Goal: Transaction & Acquisition: Purchase product/service

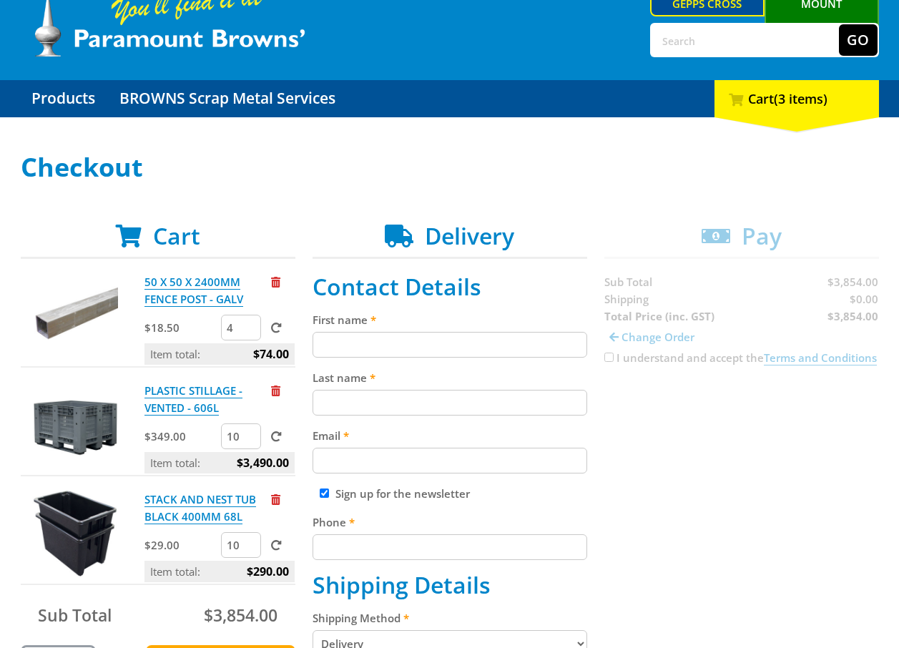
scroll to position [215, 0]
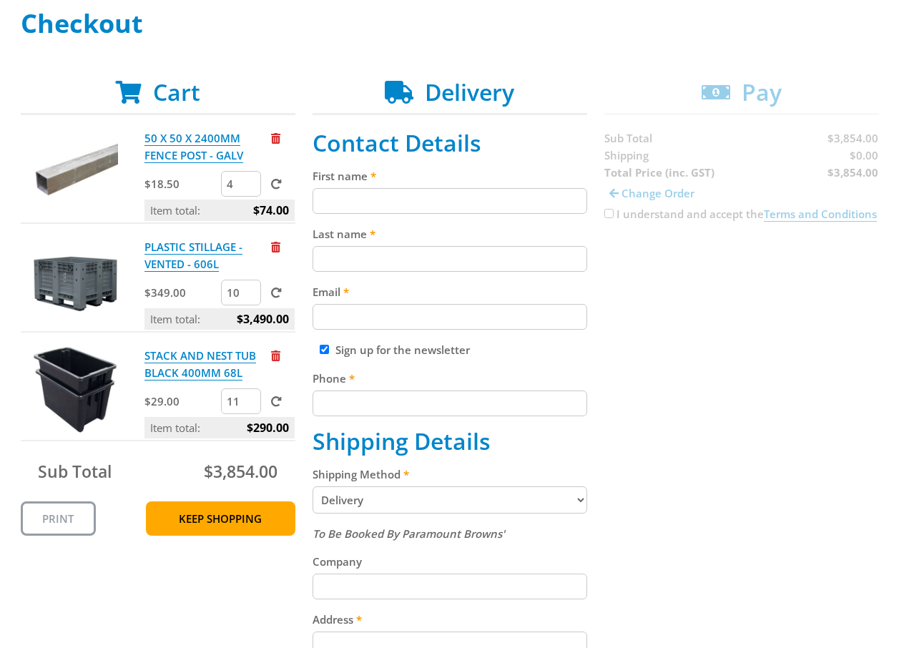
click at [250, 399] on input "11" at bounding box center [241, 401] width 40 height 26
click at [250, 399] on input "12" at bounding box center [241, 401] width 40 height 26
click at [251, 399] on input "13" at bounding box center [241, 401] width 40 height 26
click at [251, 400] on input "14" at bounding box center [241, 401] width 40 height 26
click at [251, 400] on input "15" at bounding box center [241, 401] width 40 height 26
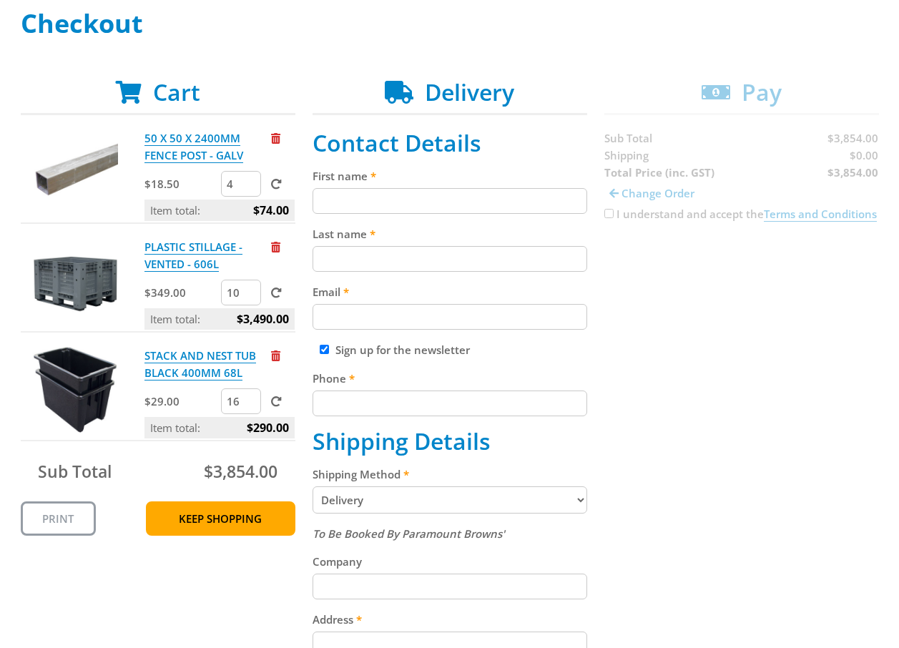
click at [251, 400] on input "16" at bounding box center [241, 401] width 40 height 26
click at [250, 398] on input "17" at bounding box center [241, 401] width 40 height 26
click at [250, 398] on input "18" at bounding box center [241, 401] width 40 height 26
click at [250, 398] on input "19" at bounding box center [241, 401] width 40 height 26
click at [250, 398] on input "20" at bounding box center [241, 401] width 40 height 26
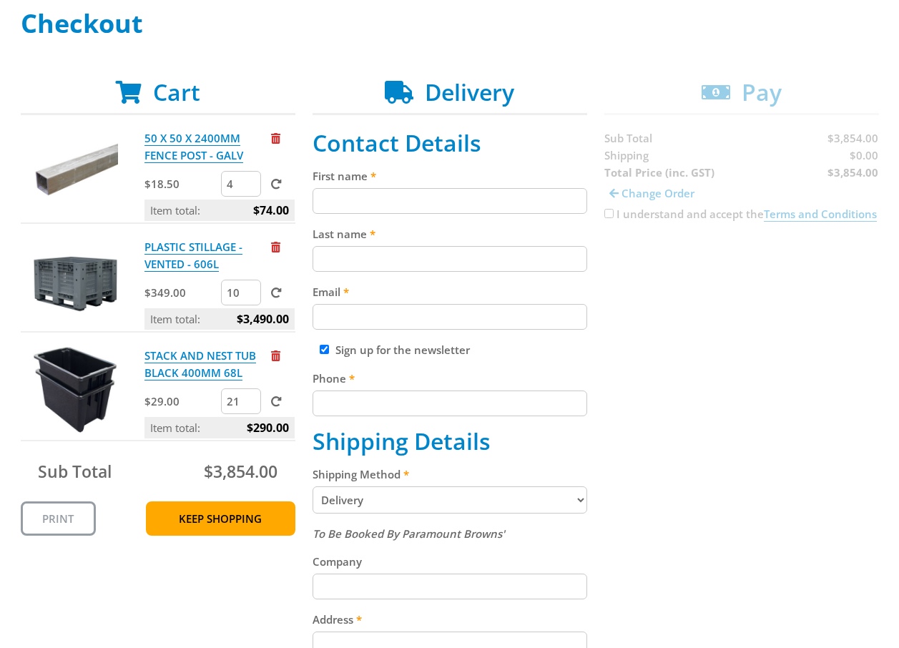
click at [250, 398] on input "21" at bounding box center [241, 401] width 40 height 26
click at [250, 398] on input "22" at bounding box center [241, 401] width 40 height 26
click at [250, 398] on input "23" at bounding box center [241, 401] width 40 height 26
click at [250, 398] on input "24" at bounding box center [241, 401] width 40 height 26
click at [250, 398] on input "25" at bounding box center [241, 401] width 40 height 26
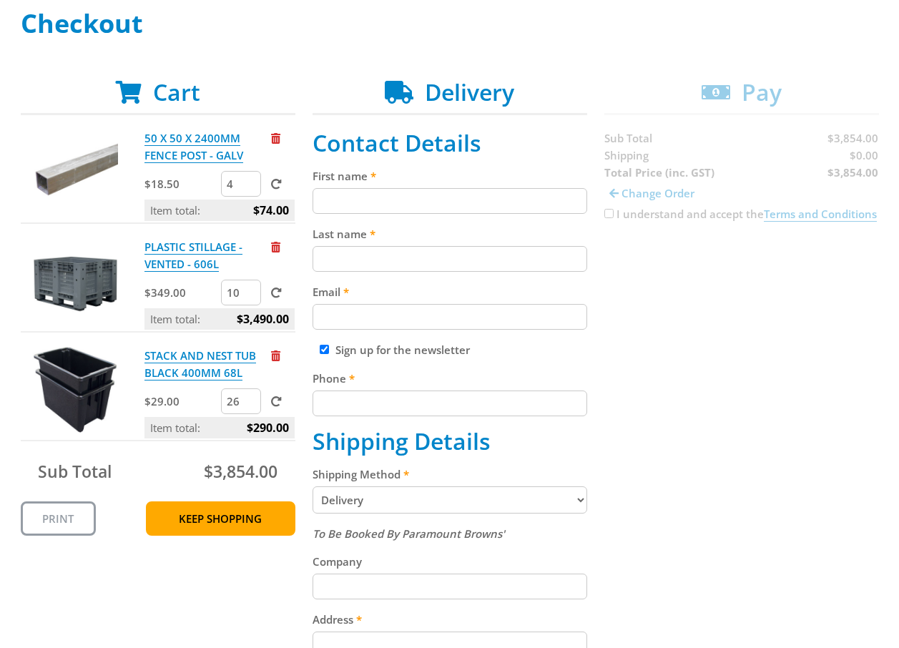
click at [251, 398] on input "26" at bounding box center [241, 401] width 40 height 26
click at [251, 397] on input "27" at bounding box center [241, 401] width 40 height 26
click at [250, 397] on input "28" at bounding box center [241, 401] width 40 height 26
click at [250, 397] on input "29" at bounding box center [241, 401] width 40 height 26
type input "30"
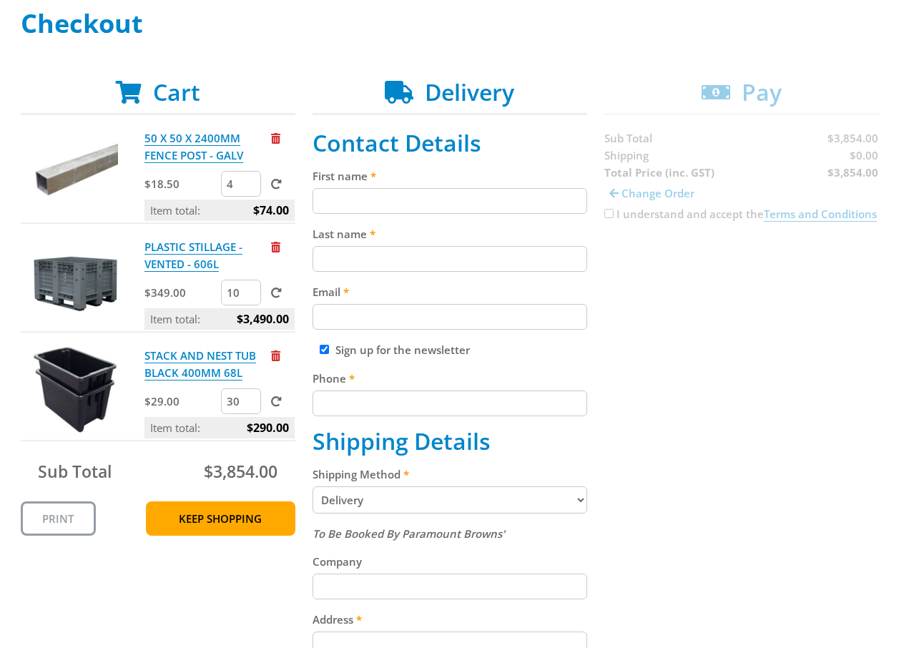
click at [250, 396] on input "30" at bounding box center [241, 401] width 40 height 26
click at [278, 400] on span at bounding box center [276, 401] width 11 height 11
click at [0, 0] on input "submit" at bounding box center [0, 0] width 0 height 0
click at [275, 138] on span "Remove from cart" at bounding box center [275, 138] width 9 height 11
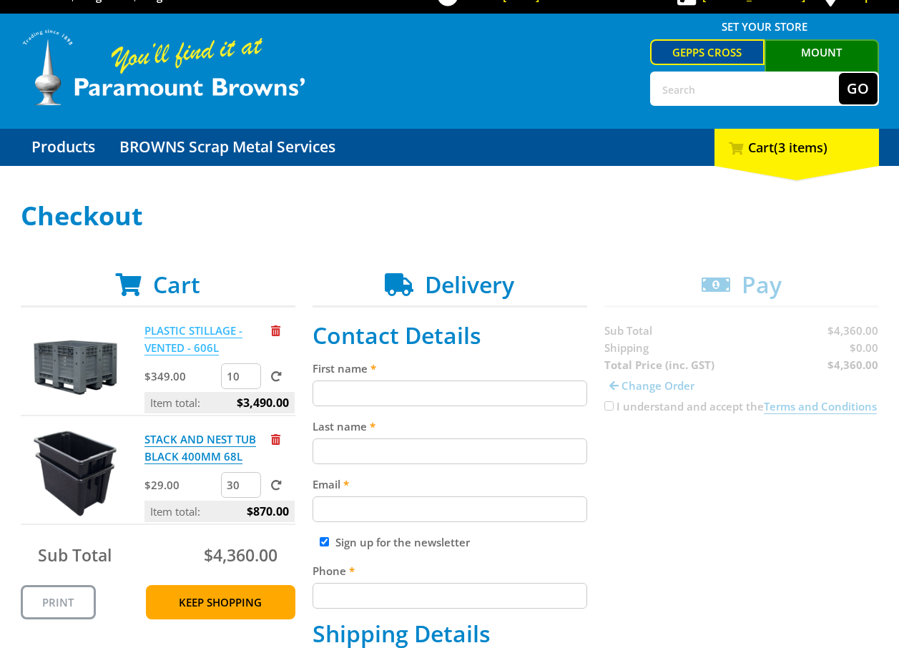
scroll to position [0, 0]
